Goal: Navigation & Orientation: Find specific page/section

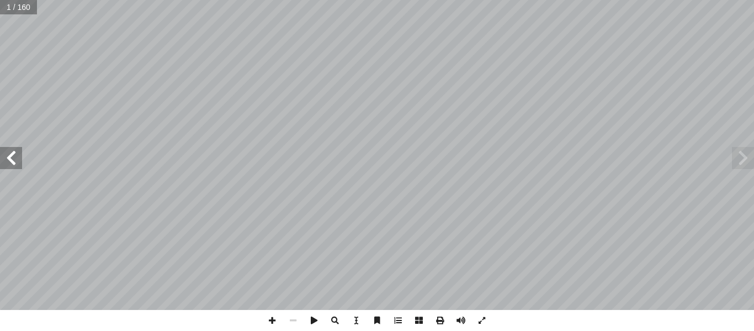
click at [17, 161] on span at bounding box center [11, 158] width 22 height 22
click at [9, 156] on span at bounding box center [11, 158] width 22 height 22
click at [13, 157] on span at bounding box center [11, 158] width 22 height 22
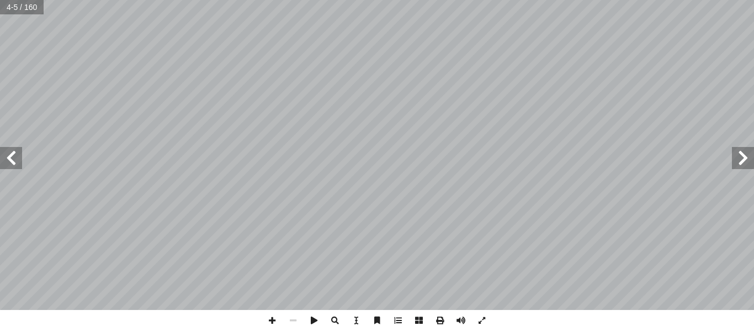
click at [13, 157] on span at bounding box center [11, 158] width 22 height 22
click at [439, 318] on span at bounding box center [440, 320] width 21 height 21
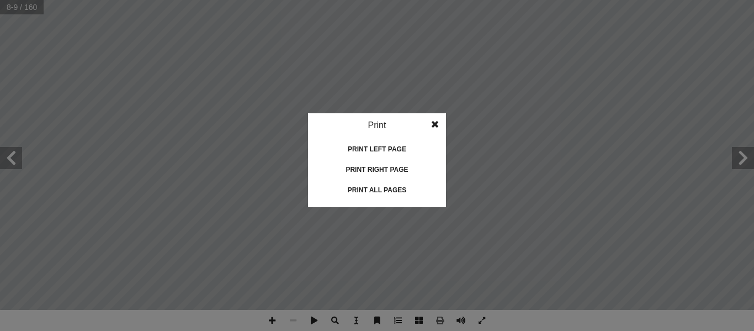
click at [389, 146] on div "Print left page" at bounding box center [377, 149] width 110 height 18
